Goal: Find specific page/section: Find specific page/section

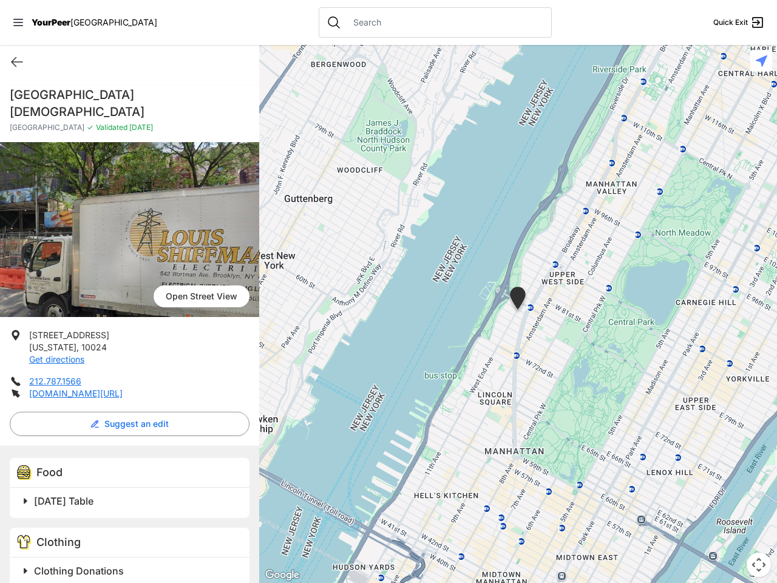
click at [18, 22] on icon at bounding box center [18, 22] width 10 height 7
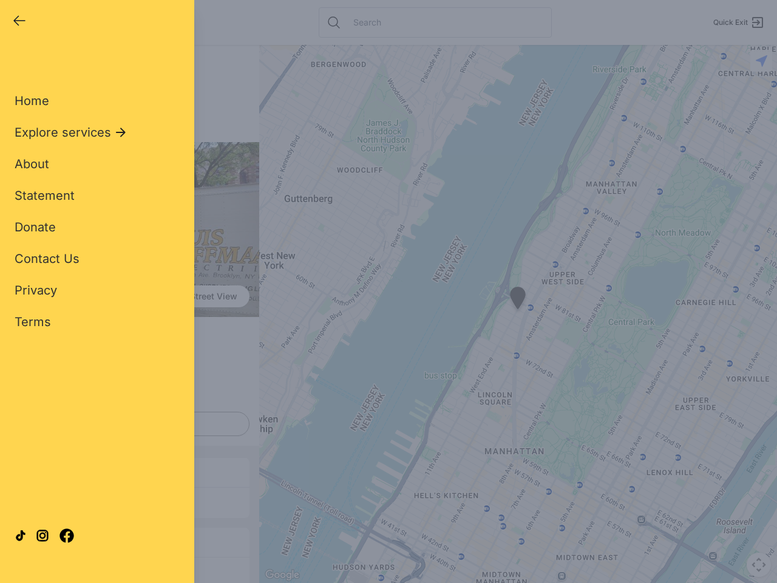
click at [17, 62] on div "Home Explore services About Statement Donate Contact Us Privacy Terms" at bounding box center [97, 191] width 165 height 277
click at [126, 407] on div "Single Adult Families Soup Kitchen Food Pantry Toiletries Restrooms Showers Lau…" at bounding box center [97, 277] width 165 height 449
click at [25, 484] on div "Single Adult Families Soup Kitchen Food Pantry Toiletries Restrooms Showers Lau…" at bounding box center [97, 277] width 165 height 449
click at [131, 484] on div "Single Adult Families Soup Kitchen Food Pantry Toiletries Restrooms Showers Lau…" at bounding box center [97, 277] width 165 height 449
click at [25, 554] on div at bounding box center [97, 536] width 165 height 66
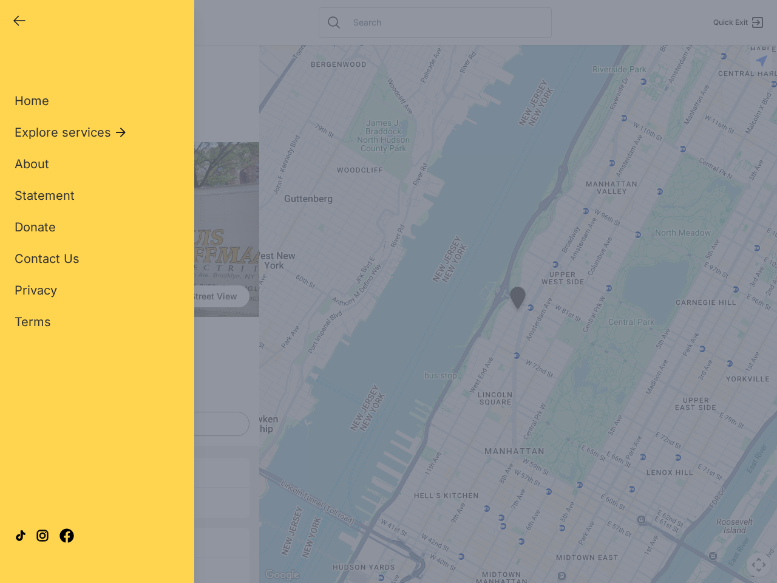
click at [131, 554] on div at bounding box center [97, 536] width 165 height 66
click at [518, 314] on div "Close panel YourPeer [GEOGRAPHIC_DATA] Quick Exit Single Adult Families Soup Ki…" at bounding box center [388, 291] width 777 height 583
